Goal: Register for event/course

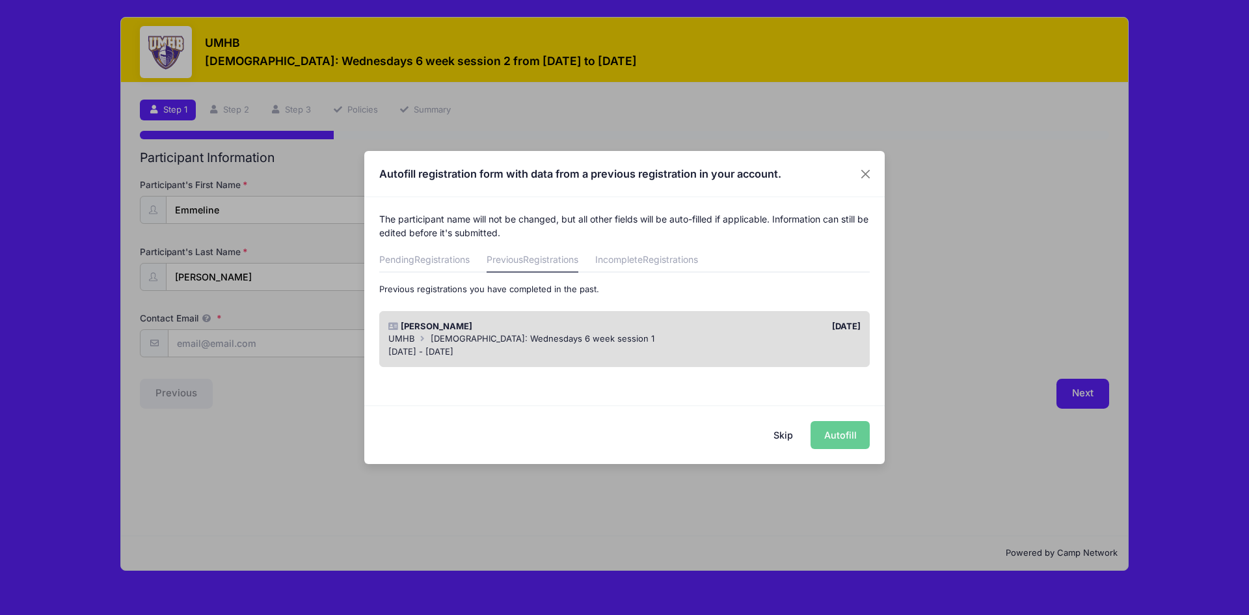
click at [837, 433] on div "Skip Autofill" at bounding box center [624, 434] width 521 height 58
click at [850, 444] on div "Skip Autofill" at bounding box center [624, 434] width 521 height 58
click at [833, 433] on div "Skip Autofill" at bounding box center [624, 434] width 521 height 58
click at [781, 348] on div "[DATE] - [DATE]" at bounding box center [624, 352] width 473 height 13
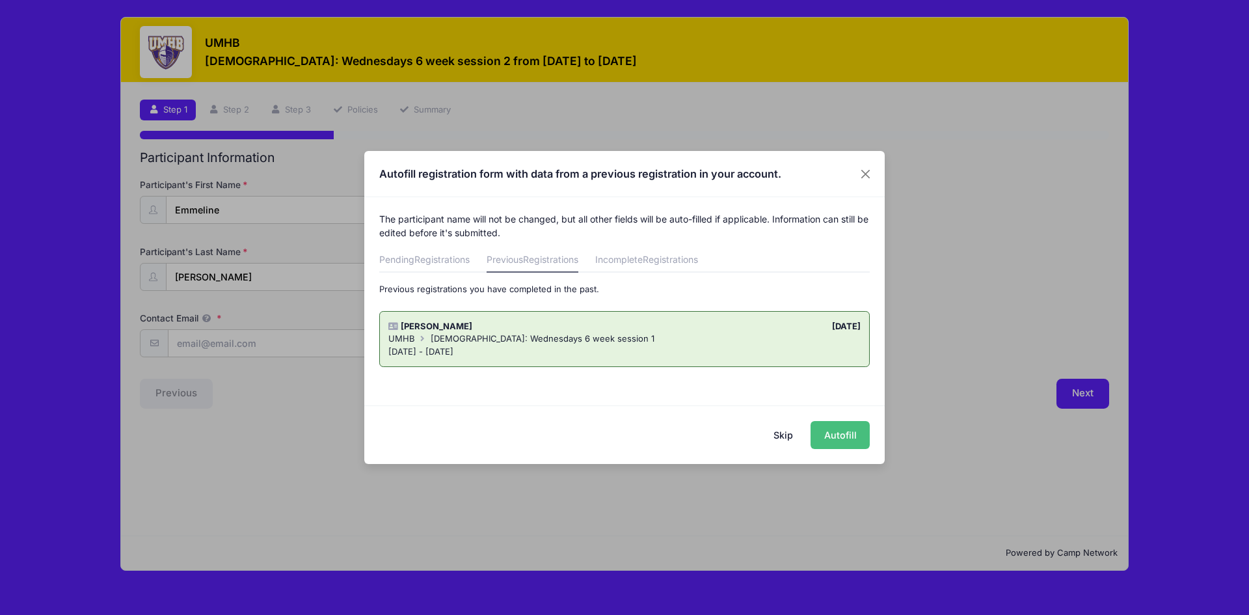
click at [849, 448] on button "Autofill" at bounding box center [840, 435] width 59 height 28
type input "[EMAIL_ADDRESS][DOMAIN_NAME]"
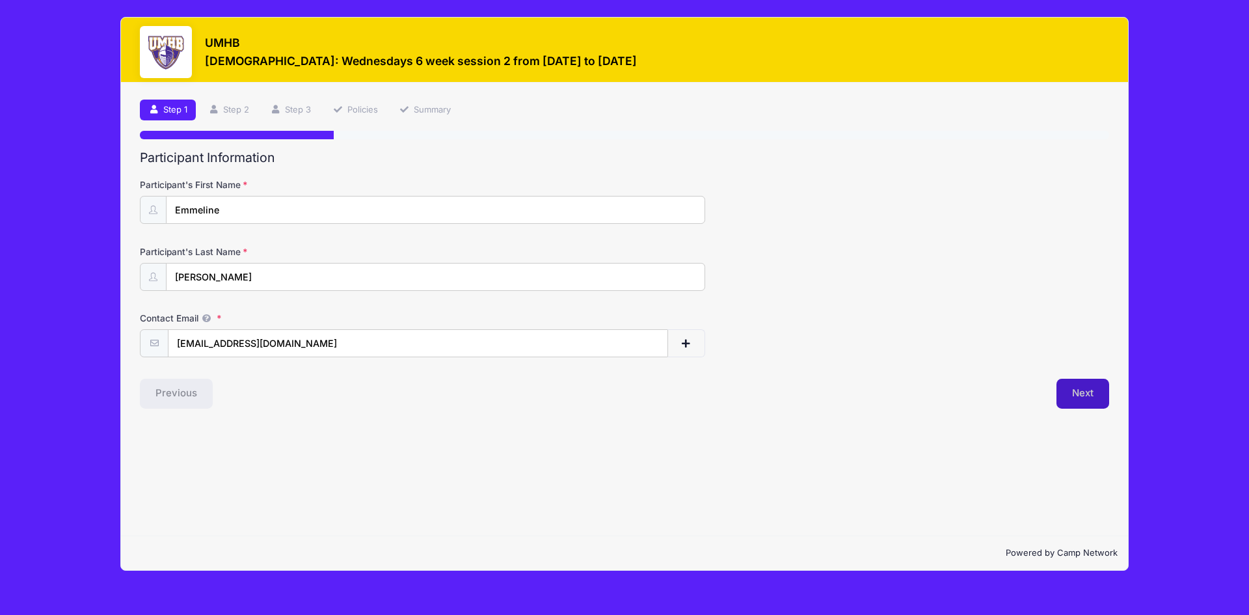
drag, startPoint x: 1068, startPoint y: 401, endPoint x: 1047, endPoint y: 391, distance: 23.6
click at [1069, 400] on button "Next" at bounding box center [1083, 394] width 53 height 30
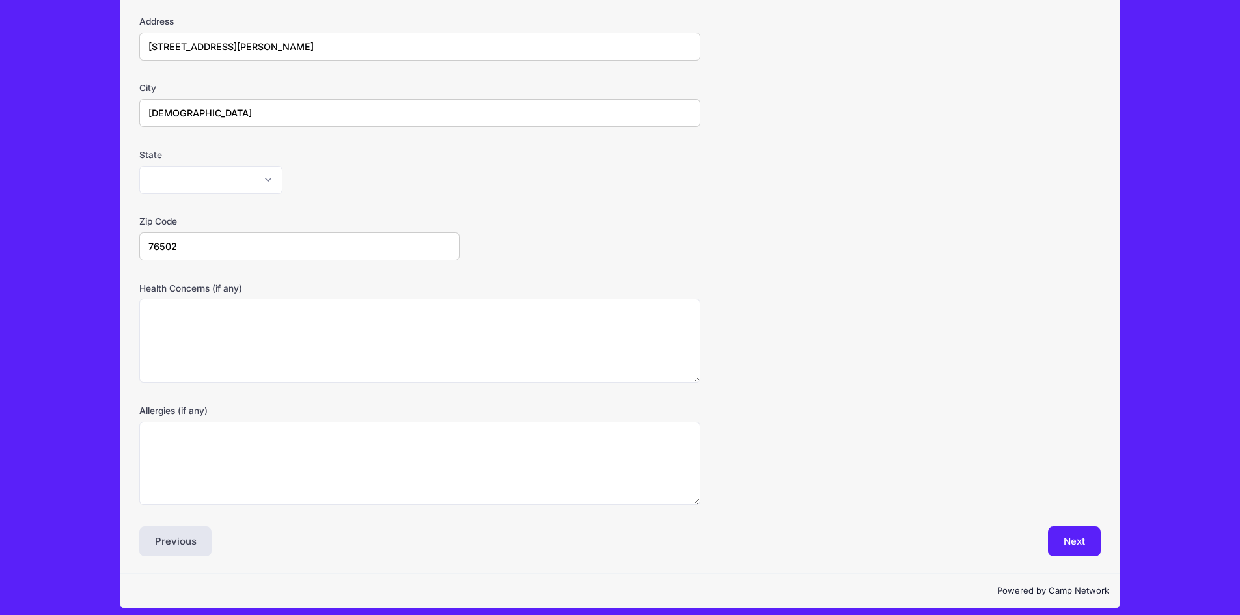
scroll to position [241, 0]
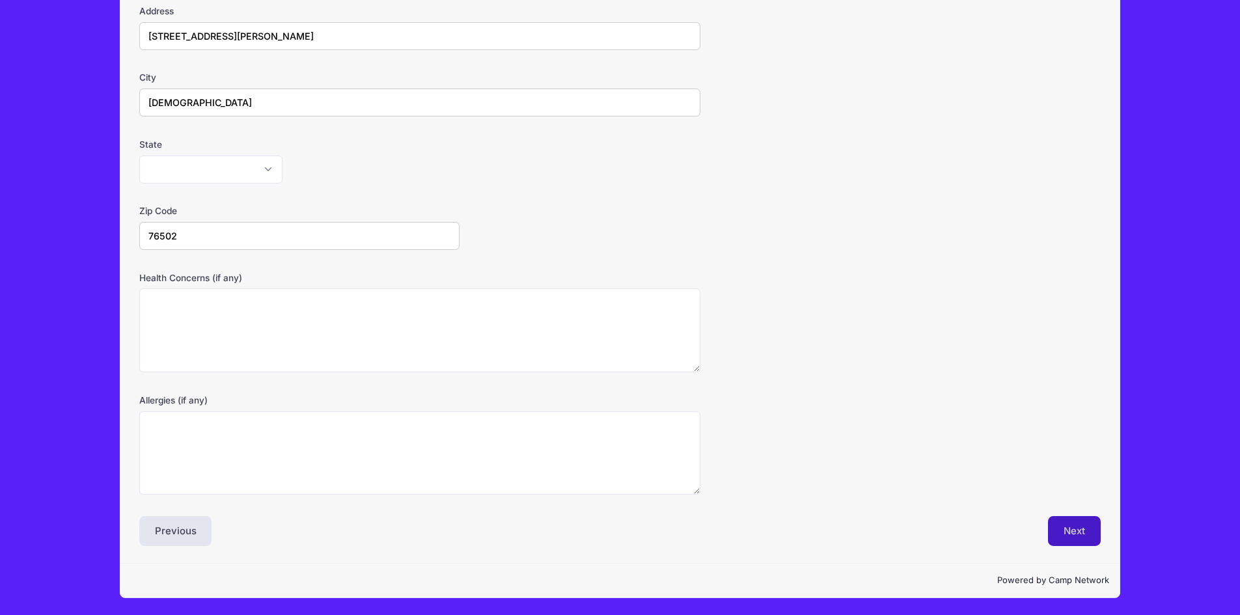
click at [1084, 526] on button "Next" at bounding box center [1074, 531] width 53 height 30
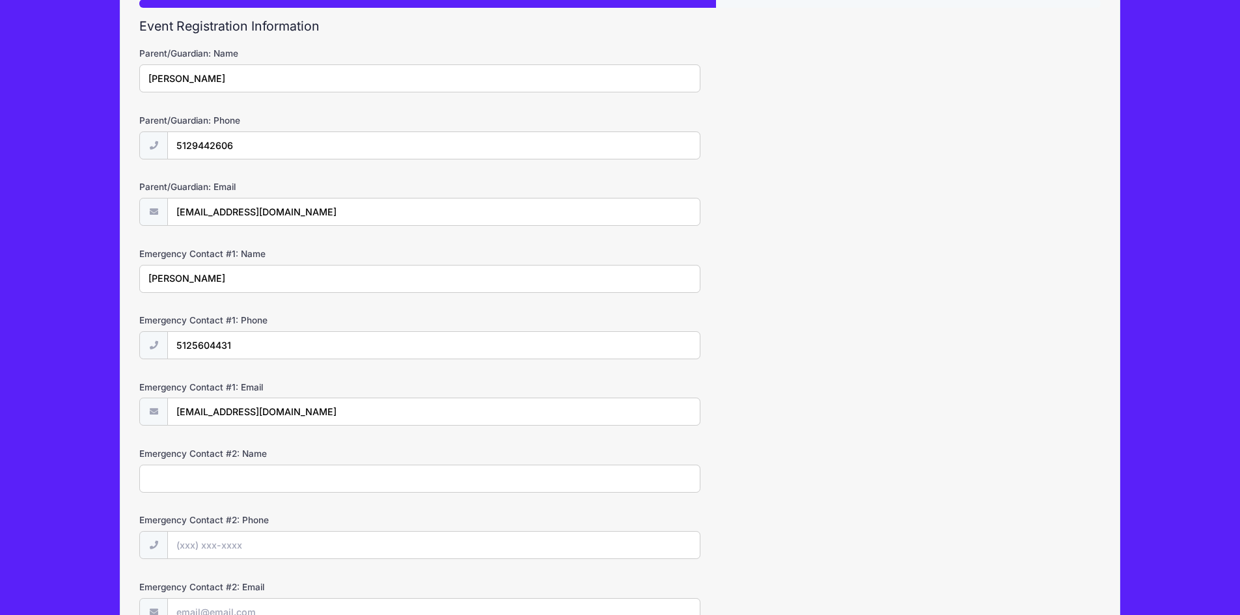
scroll to position [260, 0]
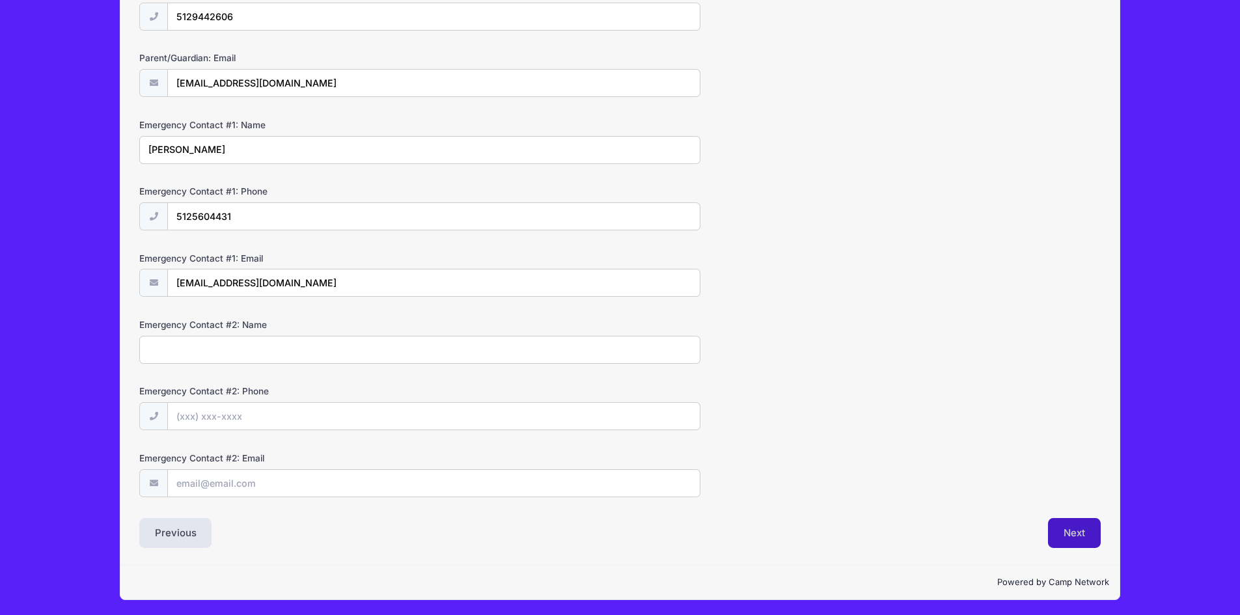
click at [1068, 530] on button "Next" at bounding box center [1074, 533] width 53 height 30
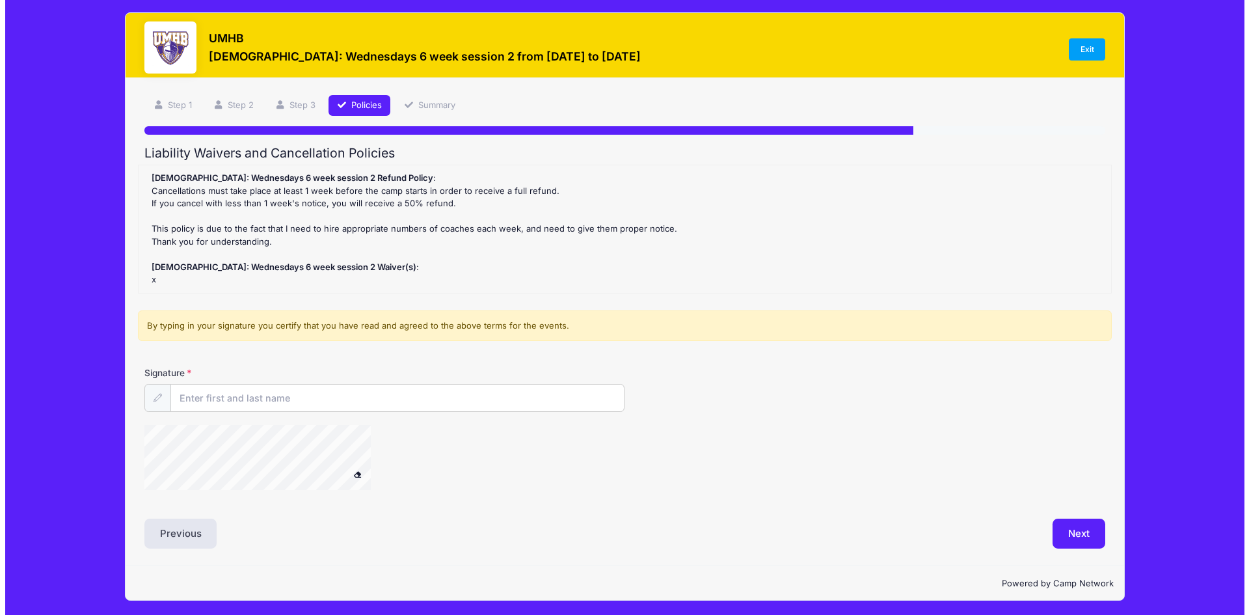
scroll to position [0, 0]
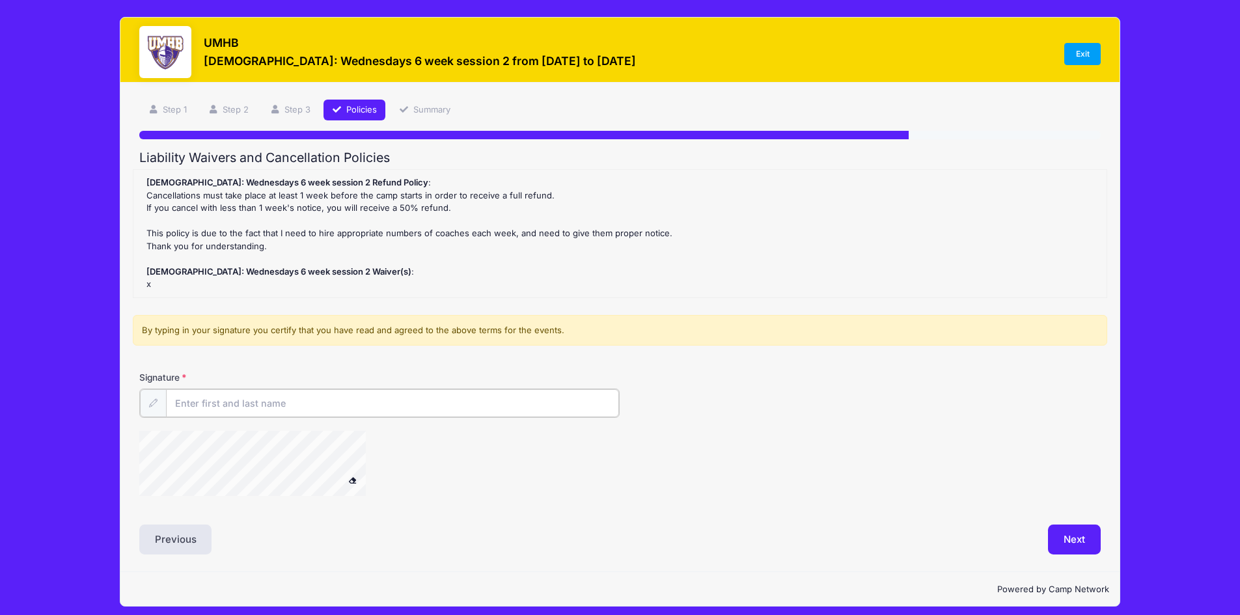
click at [340, 410] on input "Signature" at bounding box center [393, 403] width 454 height 28
type input "[PERSON_NAME]"
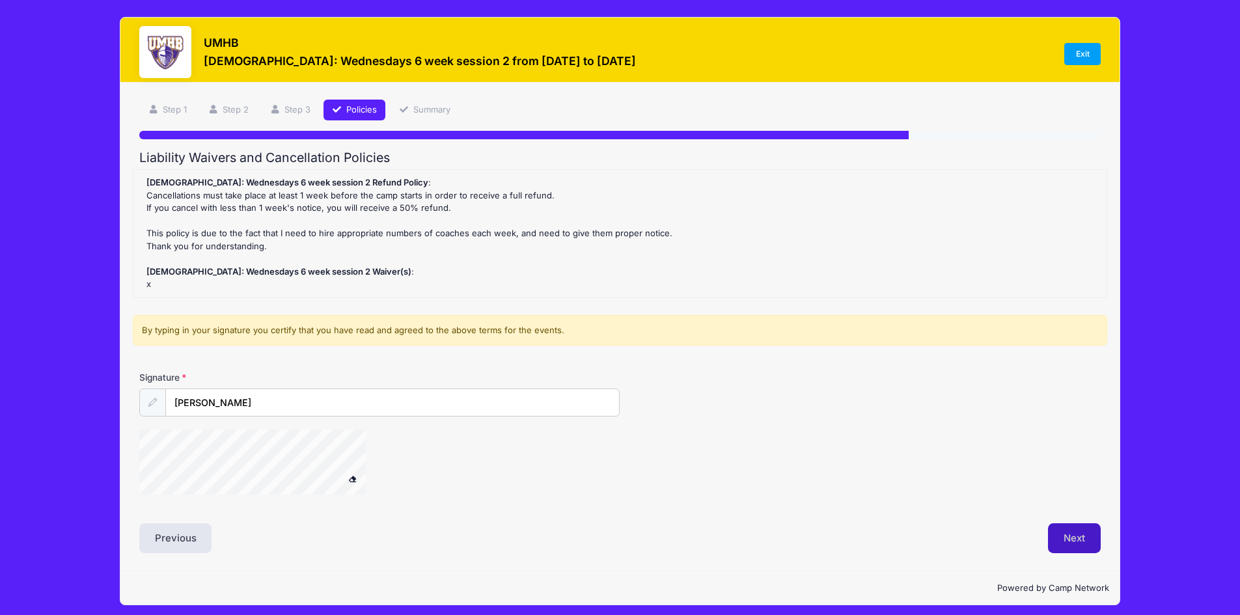
click at [1058, 541] on button "Next" at bounding box center [1074, 538] width 53 height 30
click at [1055, 543] on button "Next" at bounding box center [1074, 538] width 53 height 30
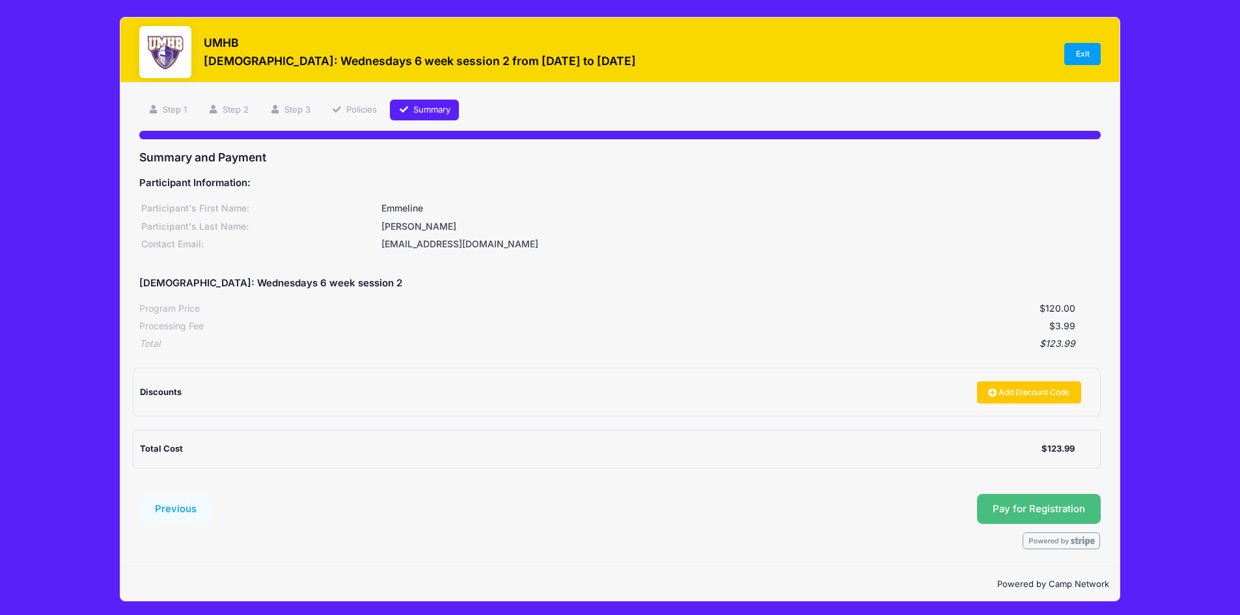
drag, startPoint x: 1033, startPoint y: 511, endPoint x: 983, endPoint y: 338, distance: 180.8
click at [1033, 511] on button "Pay for Registration" at bounding box center [1039, 509] width 124 height 30
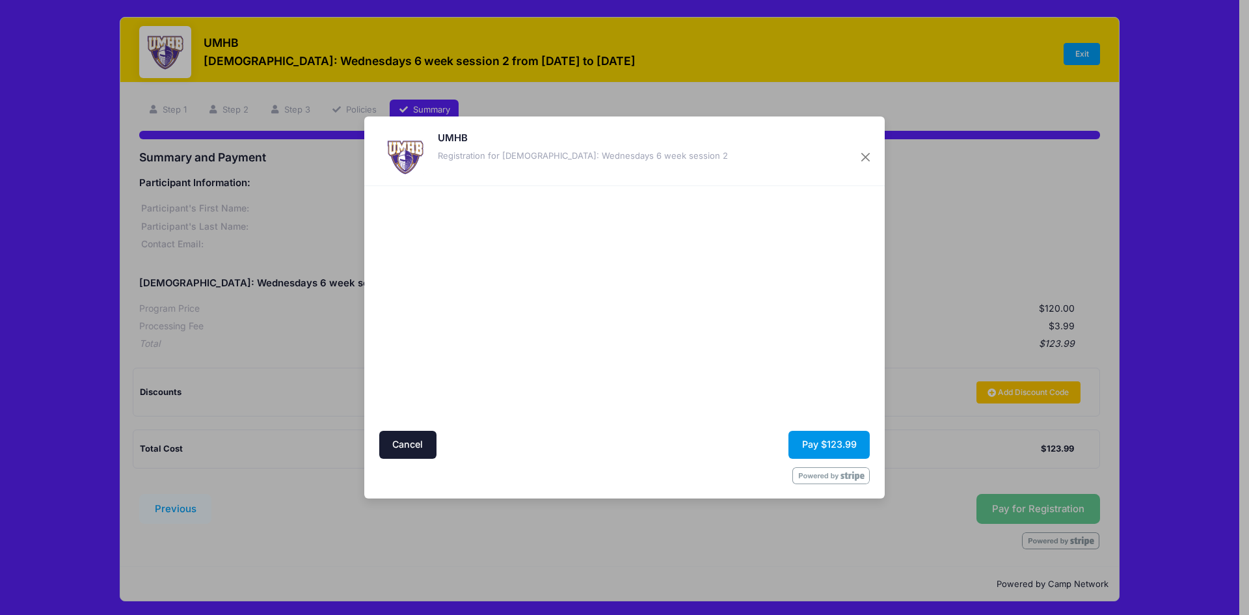
drag, startPoint x: 820, startPoint y: 443, endPoint x: 868, endPoint y: 430, distance: 49.9
click at [821, 443] on button "Pay $123.99" at bounding box center [829, 445] width 81 height 28
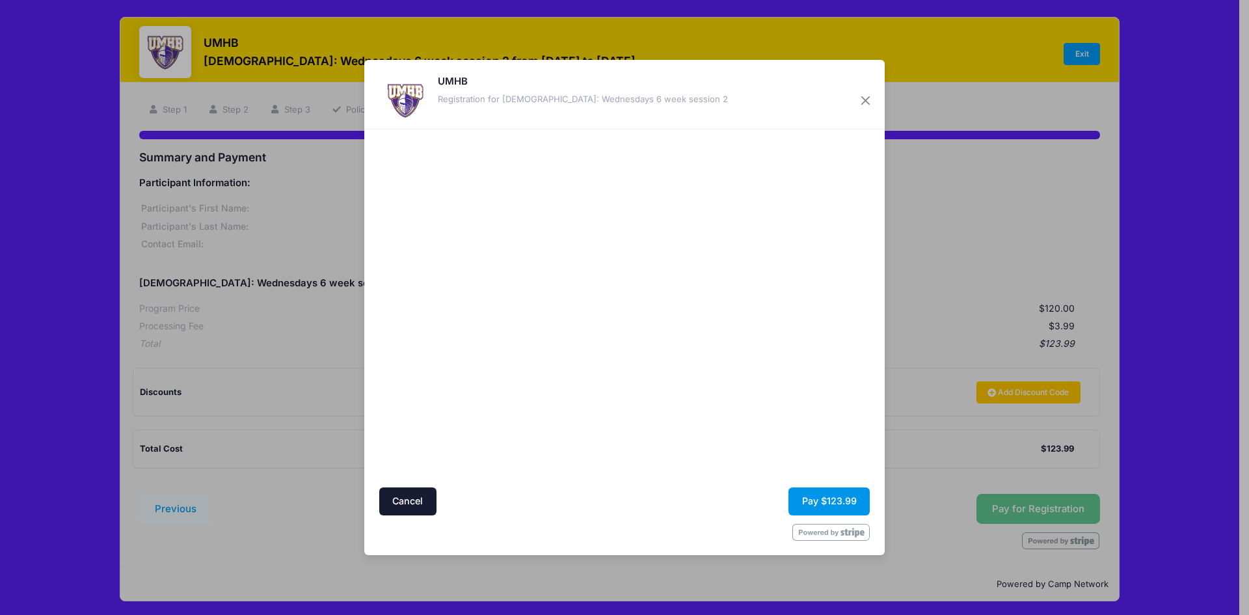
click at [811, 496] on button "Pay $123.99" at bounding box center [829, 501] width 81 height 28
